Goal: Information Seeking & Learning: Learn about a topic

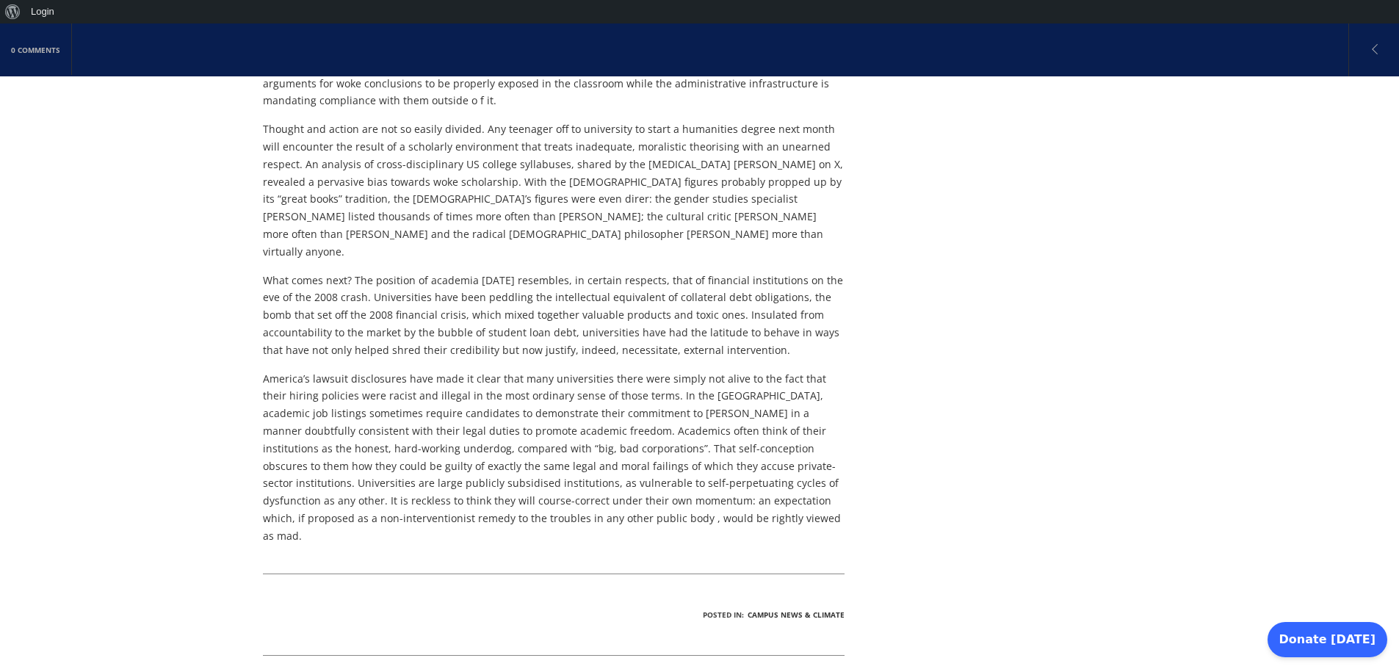
scroll to position [2993, 0]
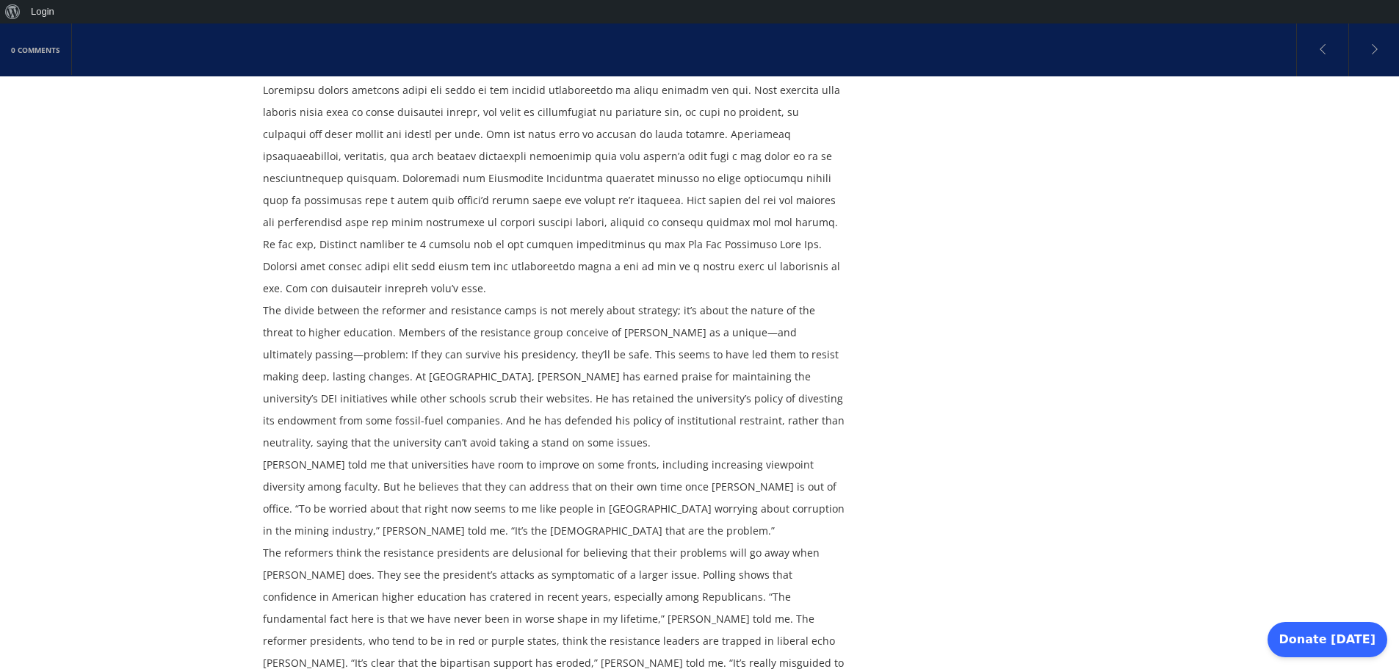
scroll to position [3671, 0]
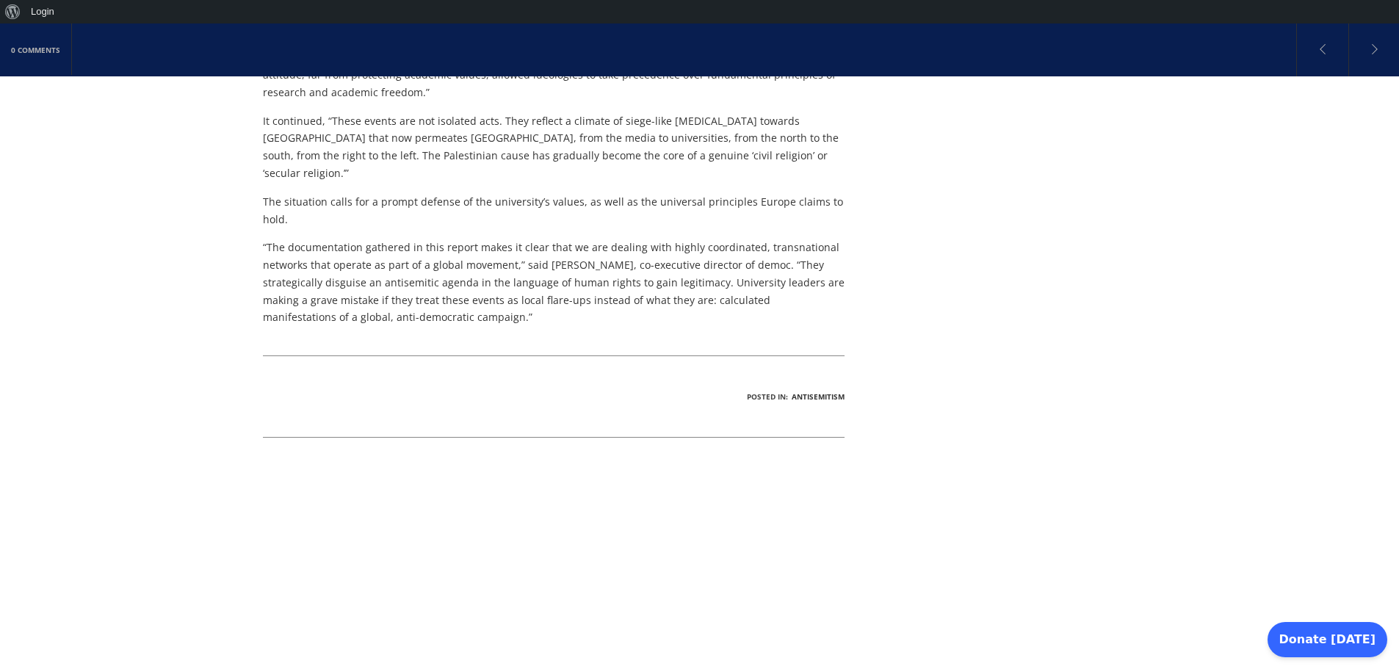
scroll to position [852, 0]
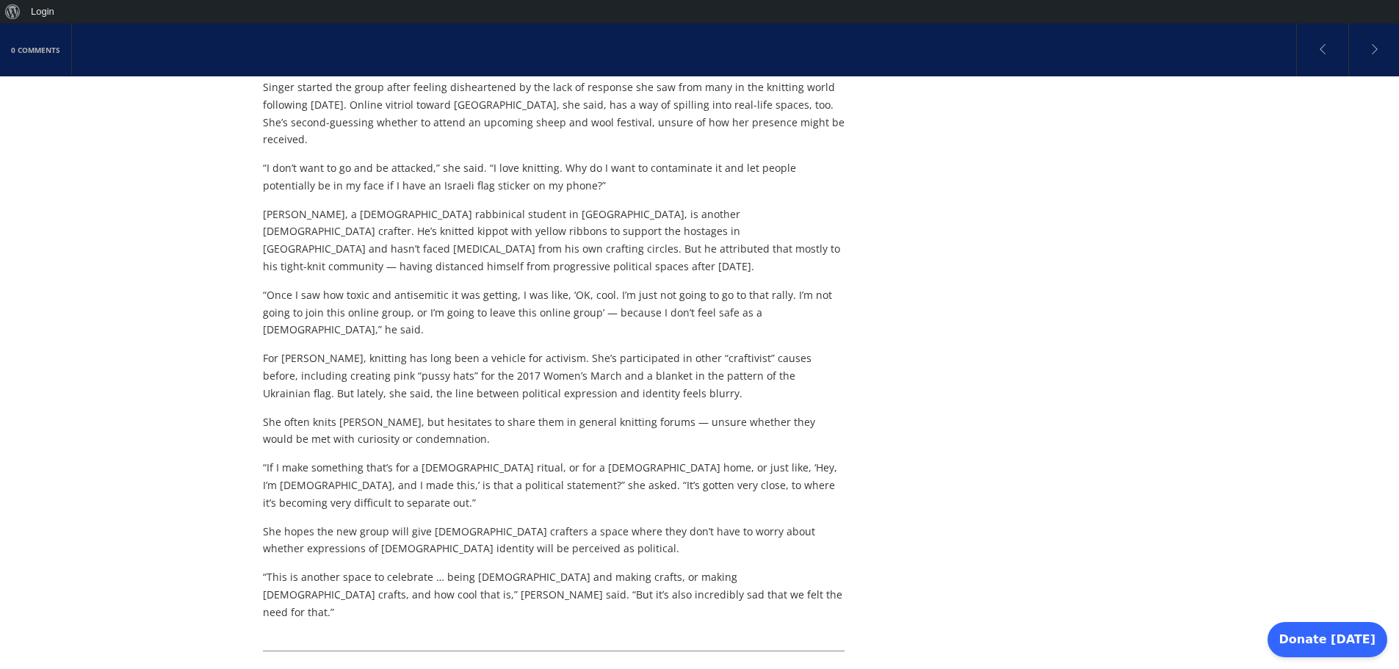
scroll to position [1057, 0]
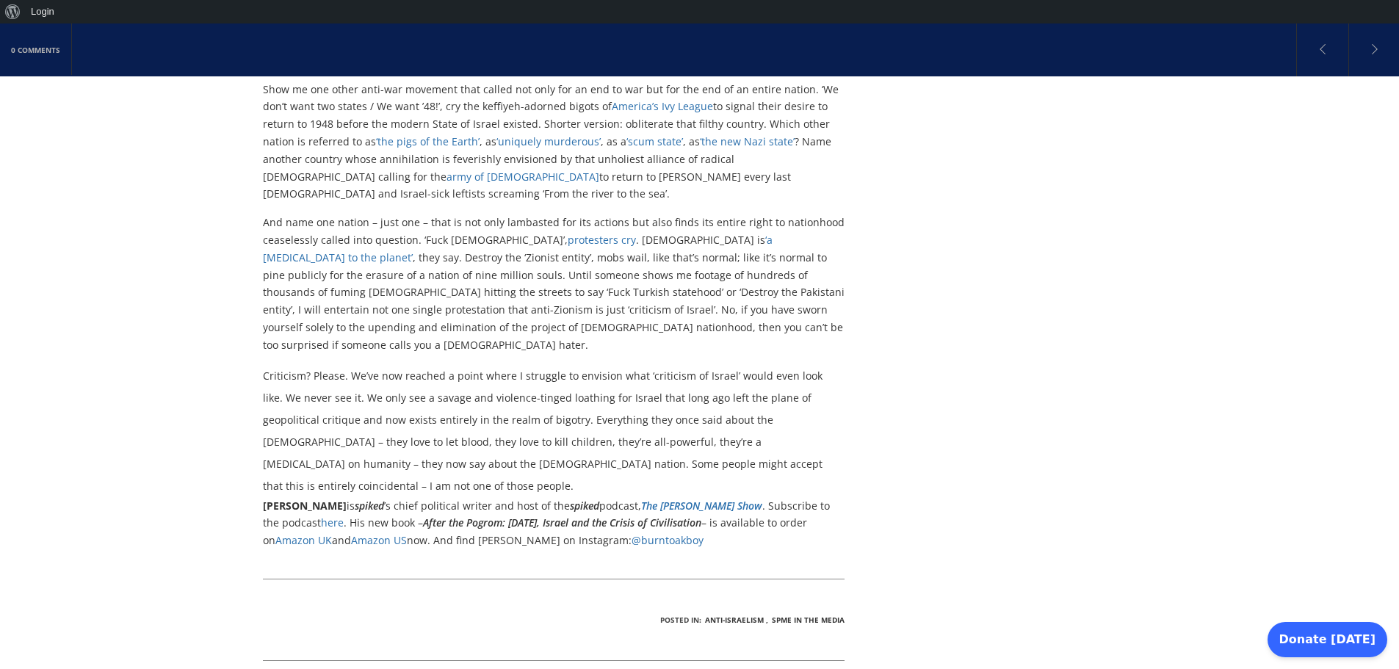
scroll to position [1233, 0]
